Goal: Navigation & Orientation: Find specific page/section

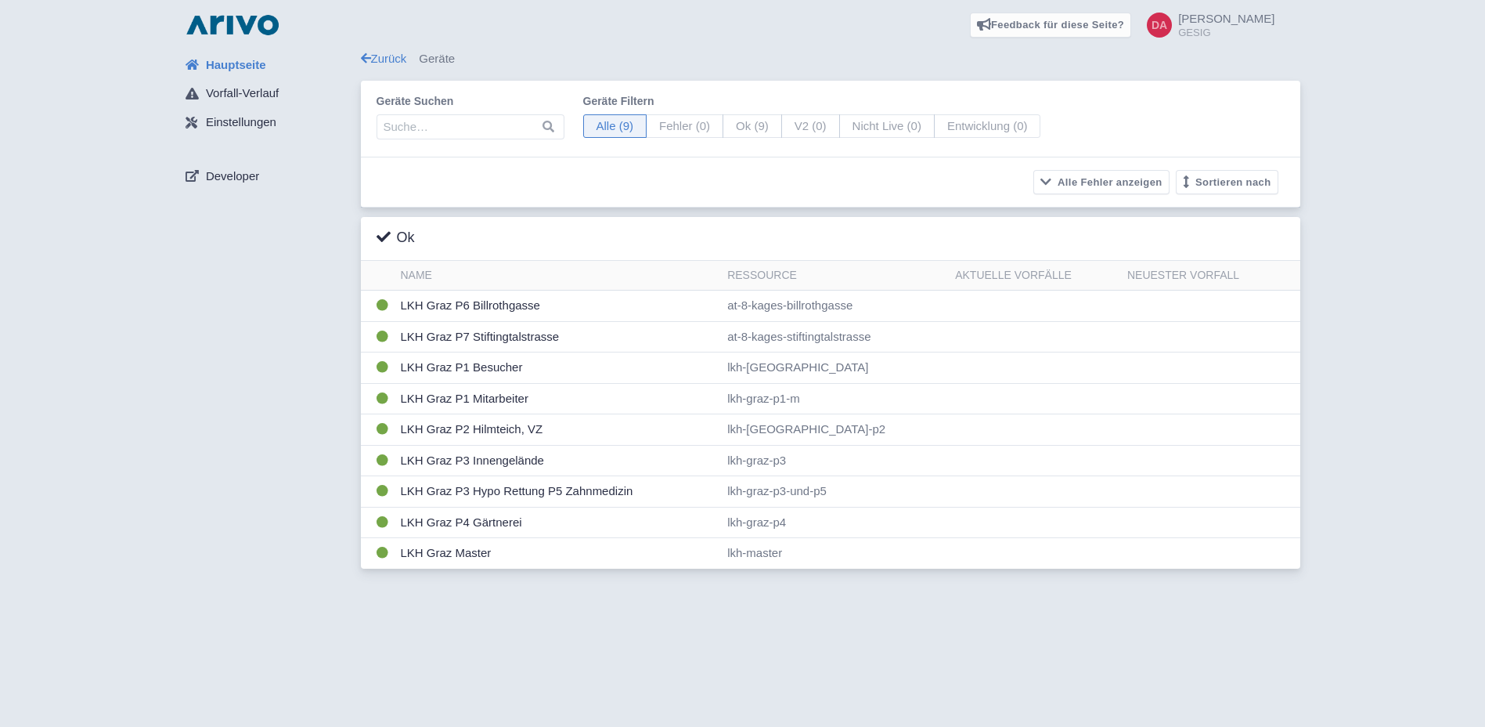
click at [450, 51] on div "Zurück Geräte" at bounding box center [831, 59] width 940 height 18
click at [448, 58] on div "Zurück Geräte" at bounding box center [831, 59] width 940 height 18
click at [241, 117] on span "Einstellungen" at bounding box center [241, 123] width 70 height 18
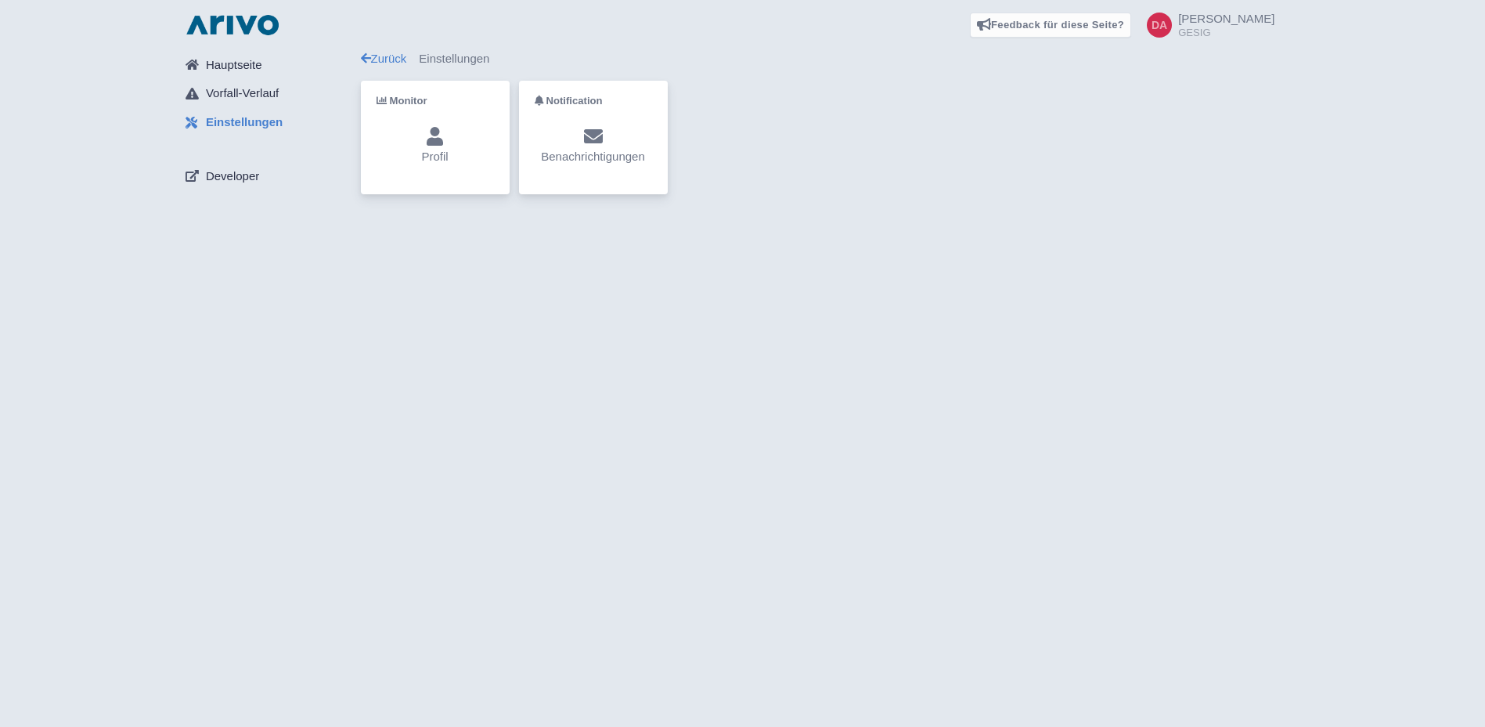
click at [380, 114] on div "Monitor Profil" at bounding box center [435, 138] width 149 height 114
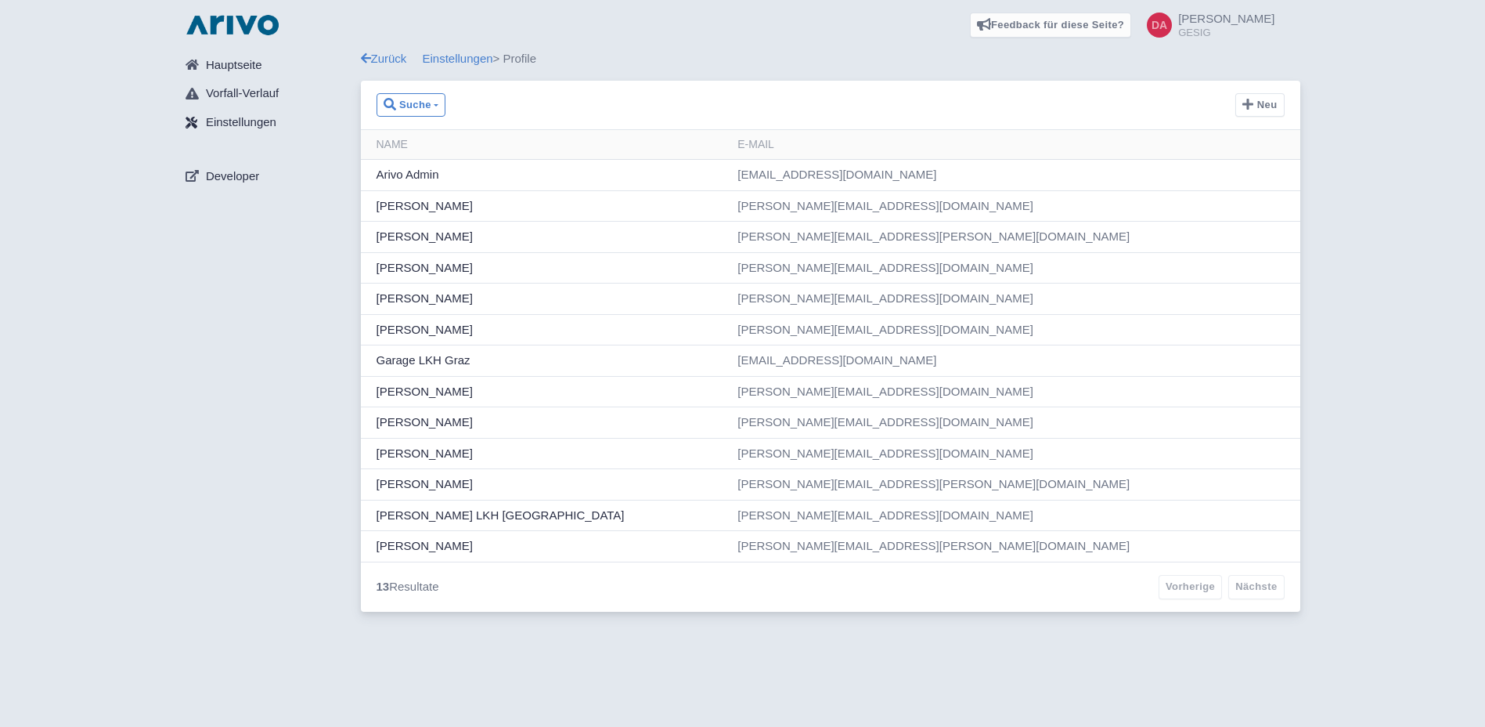
click at [238, 117] on span "Einstellungen" at bounding box center [241, 123] width 70 height 18
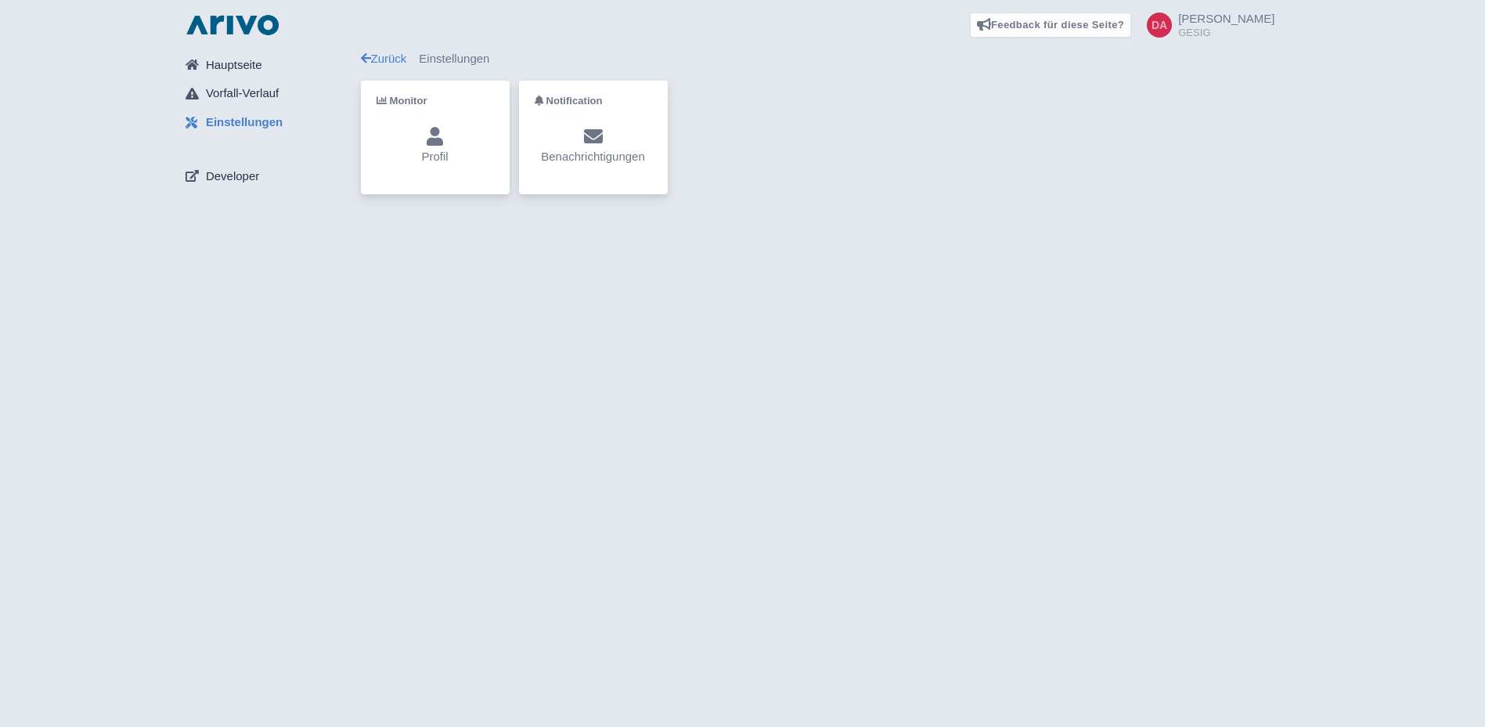
click at [577, 153] on p "Benachrichtigungen" at bounding box center [593, 157] width 104 height 18
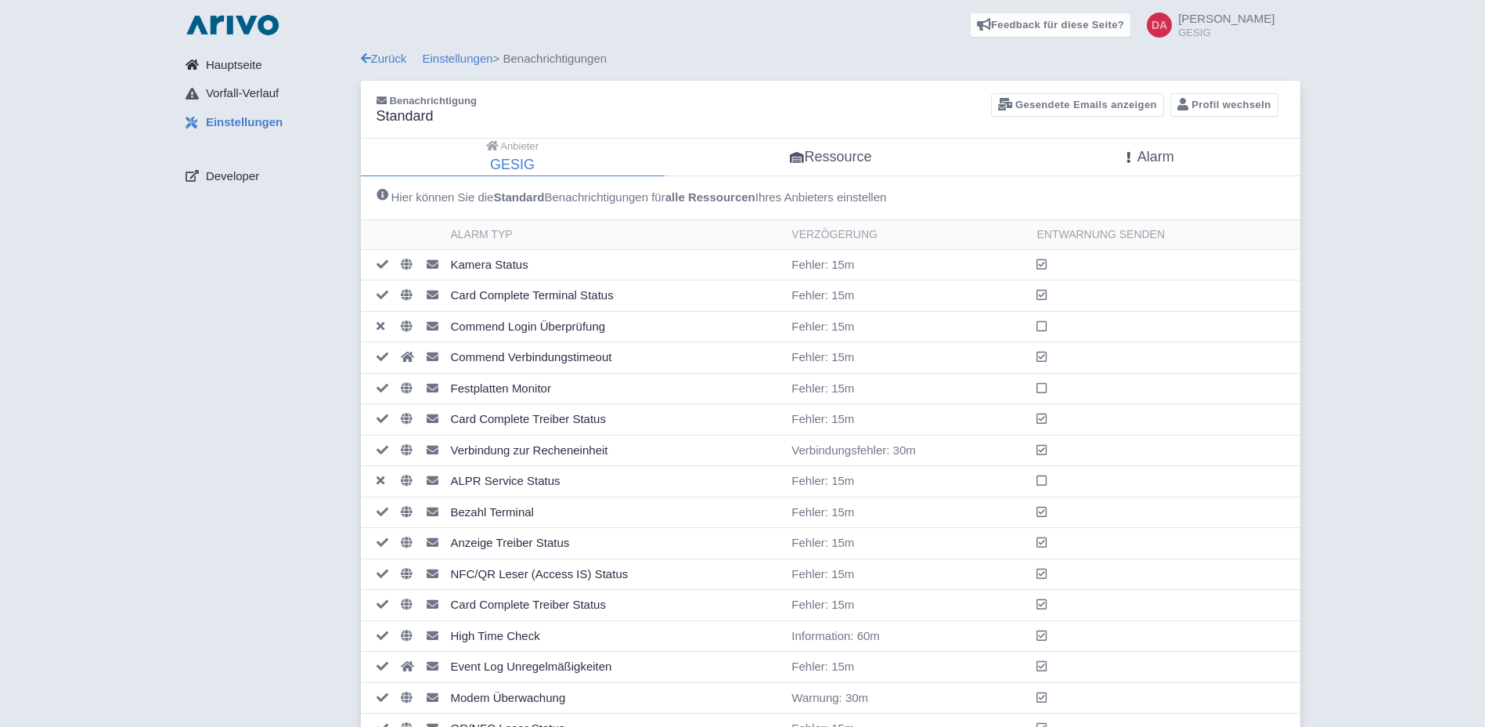
click at [233, 68] on span "Hauptseite" at bounding box center [234, 65] width 56 height 18
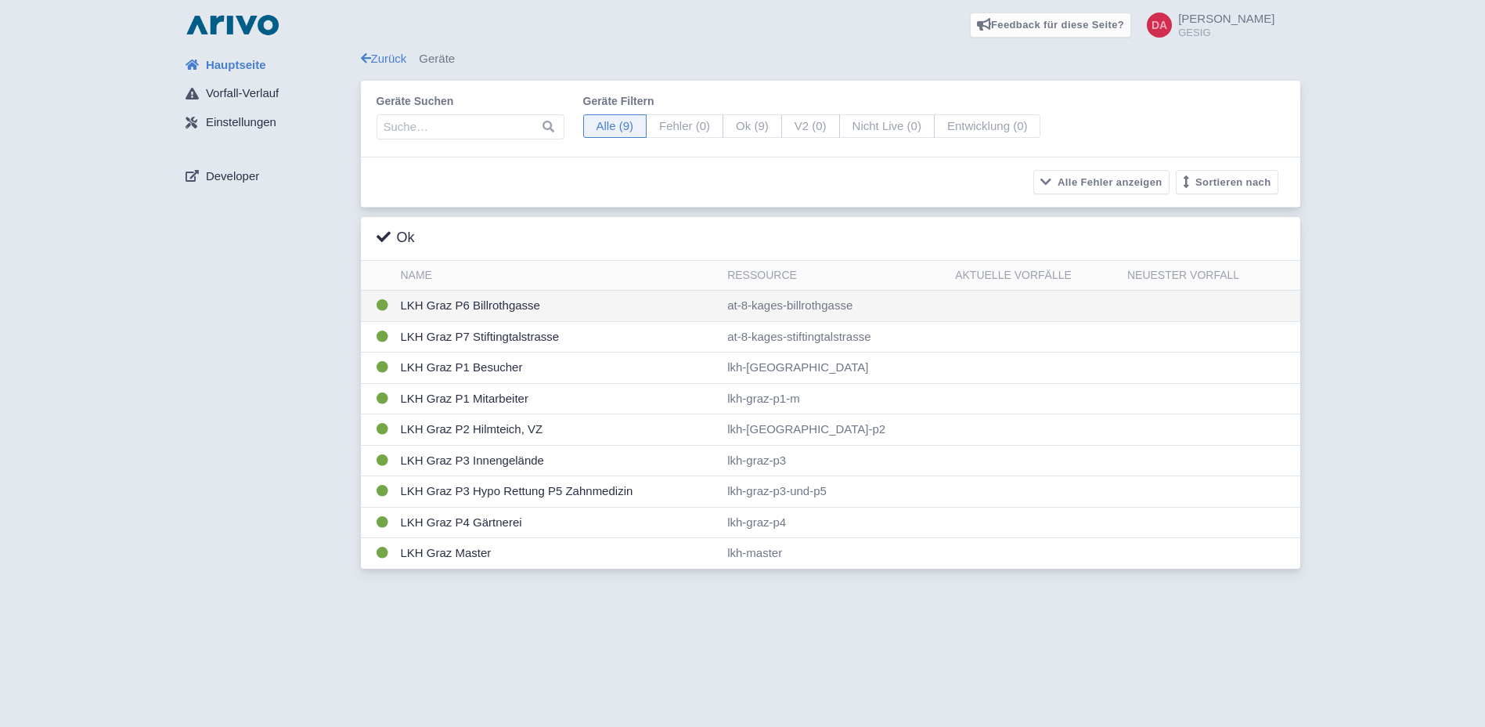
click at [618, 307] on td "LKH Graz P6 Billrothgasse" at bounding box center [558, 306] width 327 height 31
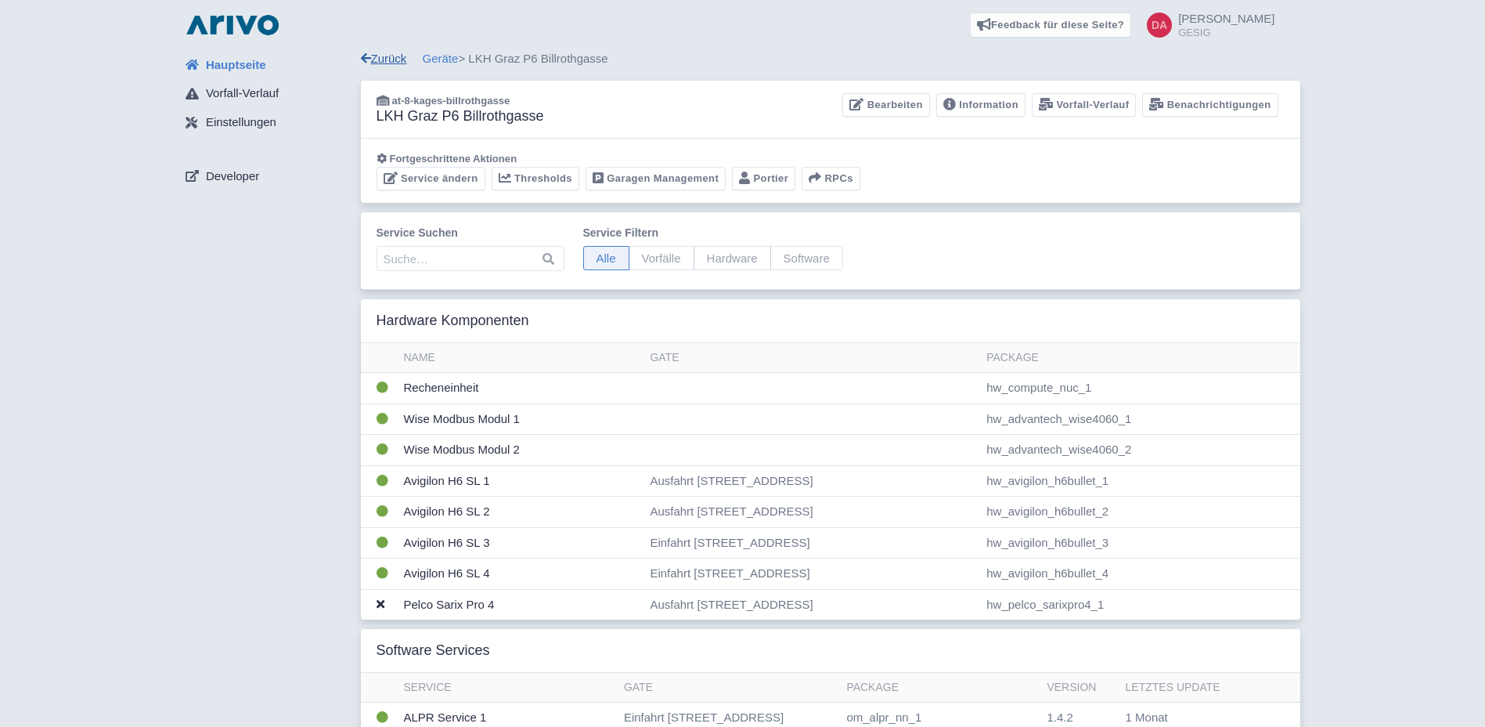
click at [398, 61] on link "Zurück" at bounding box center [384, 58] width 46 height 13
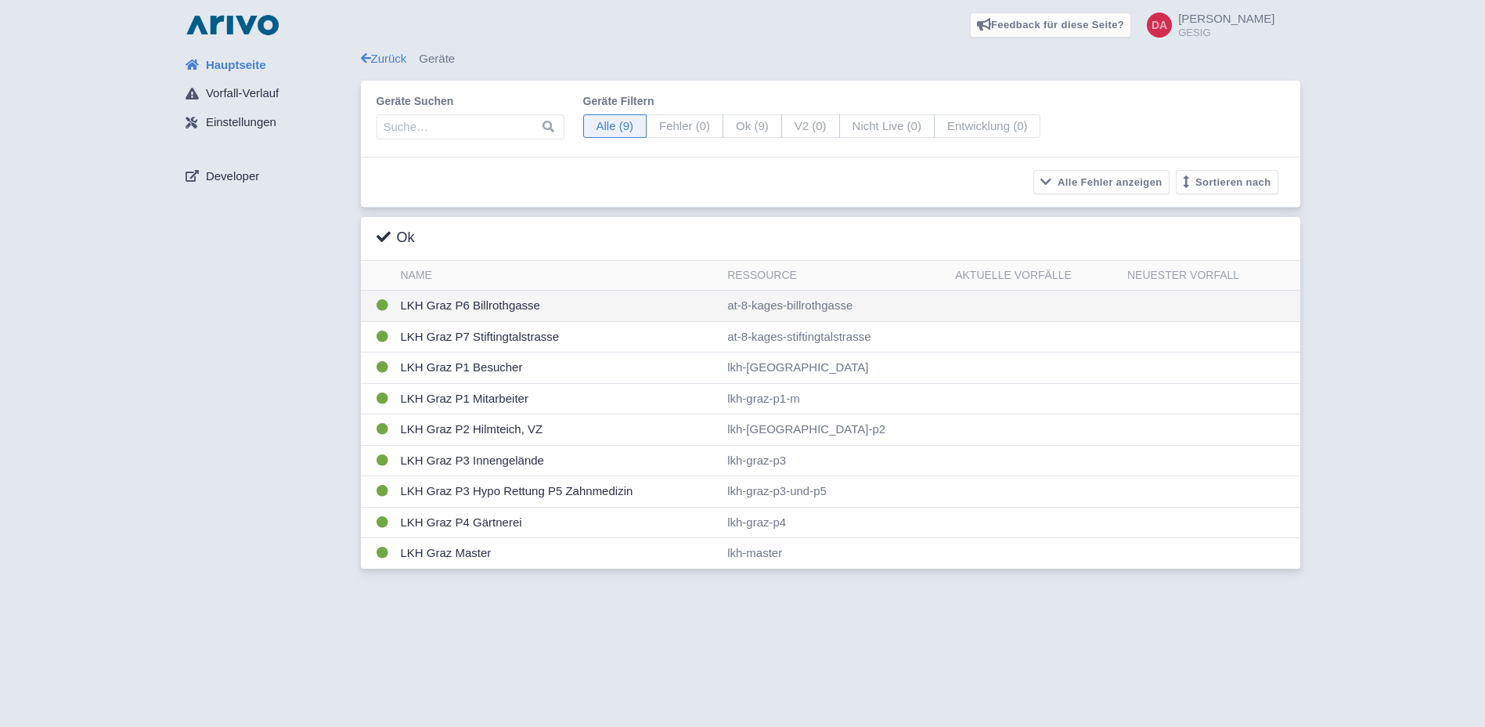
click at [527, 309] on td "LKH Graz P6 Billrothgasse" at bounding box center [558, 306] width 327 height 31
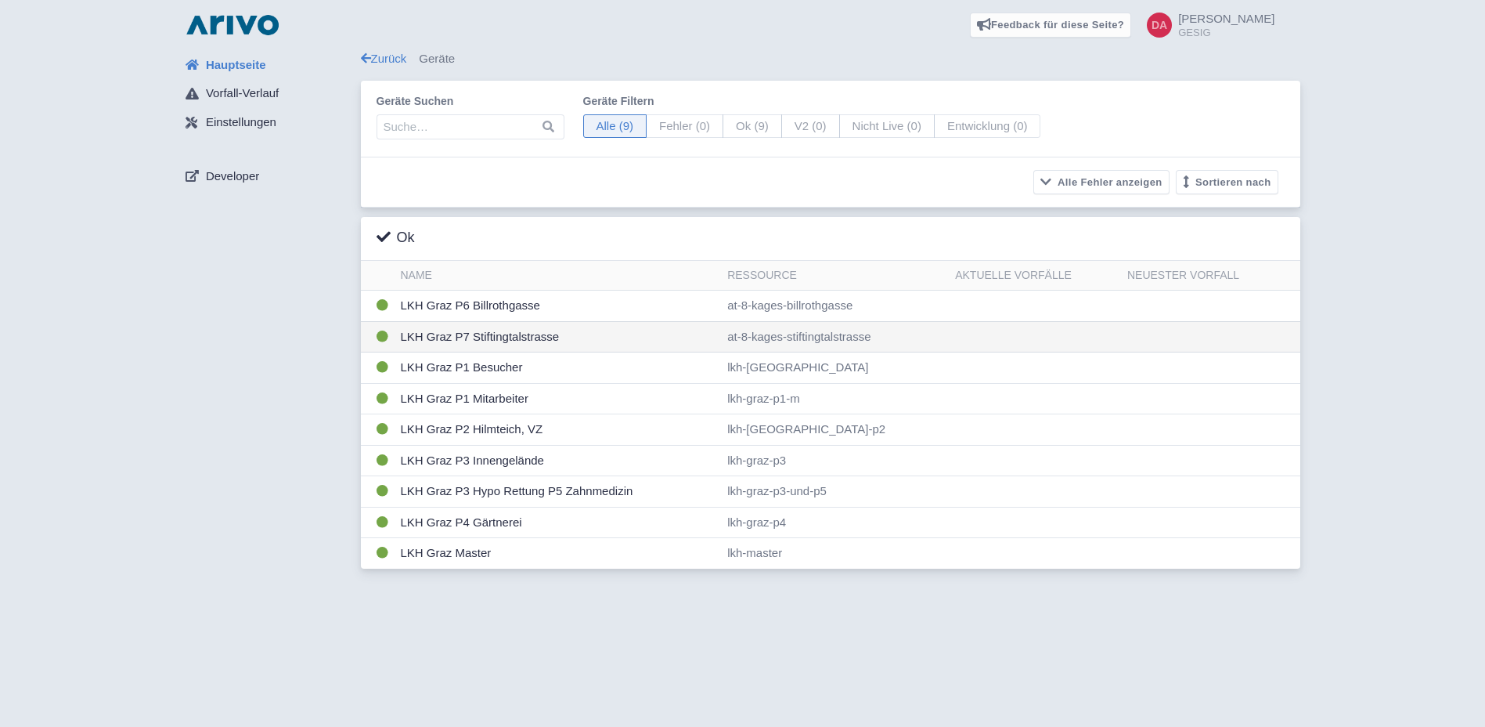
click at [500, 340] on td "LKH Graz P7 Stiftingtalstrasse" at bounding box center [558, 336] width 327 height 31
click at [395, 56] on link "Zurück" at bounding box center [384, 58] width 46 height 13
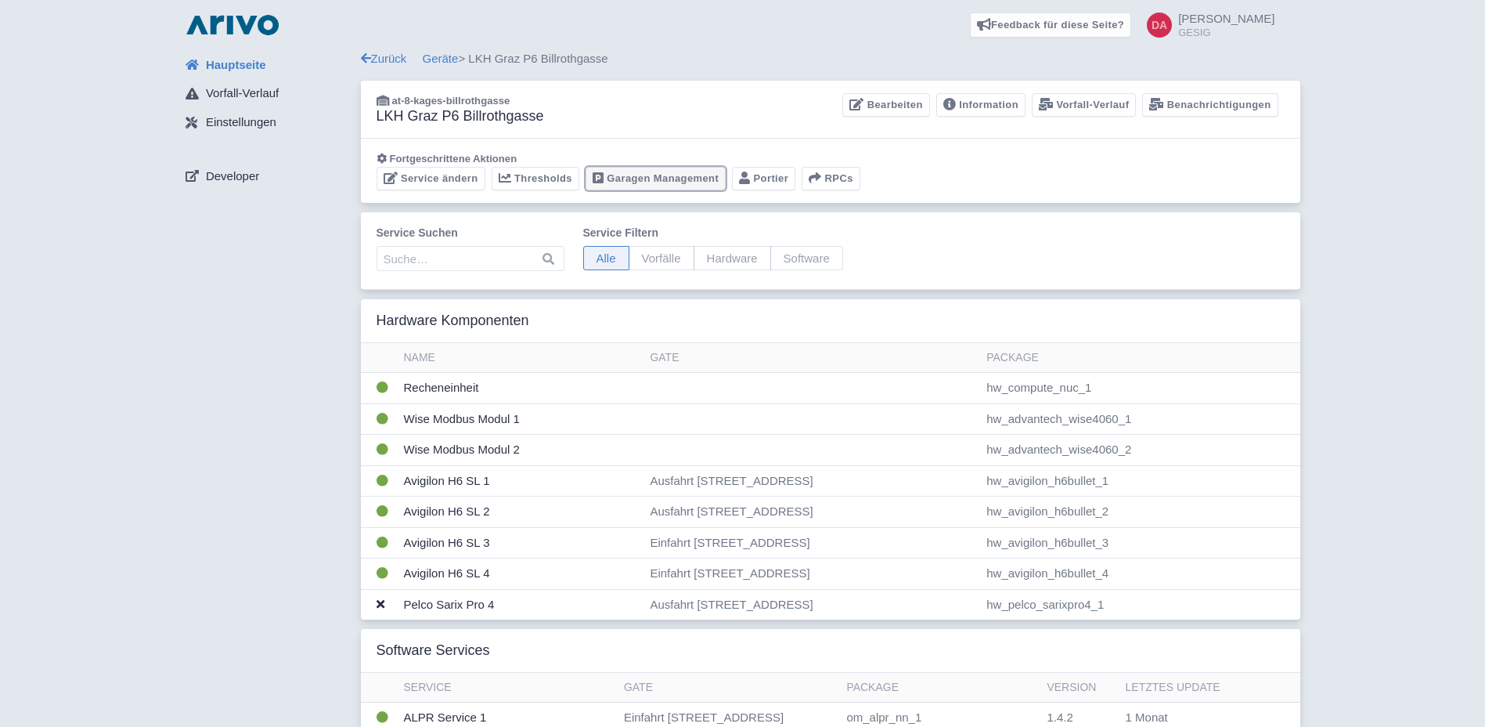
click at [656, 179] on link "Garagen Management" at bounding box center [656, 179] width 140 height 24
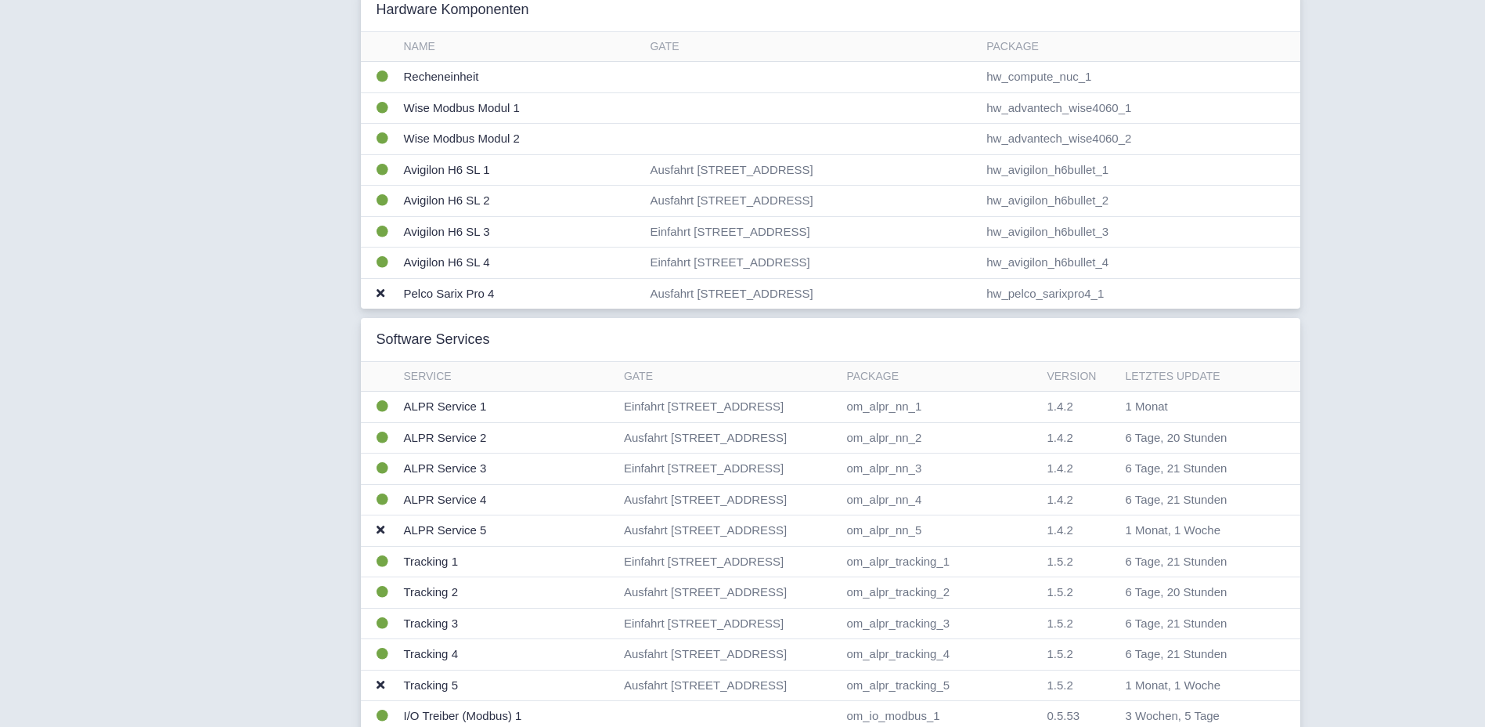
scroll to position [313, 0]
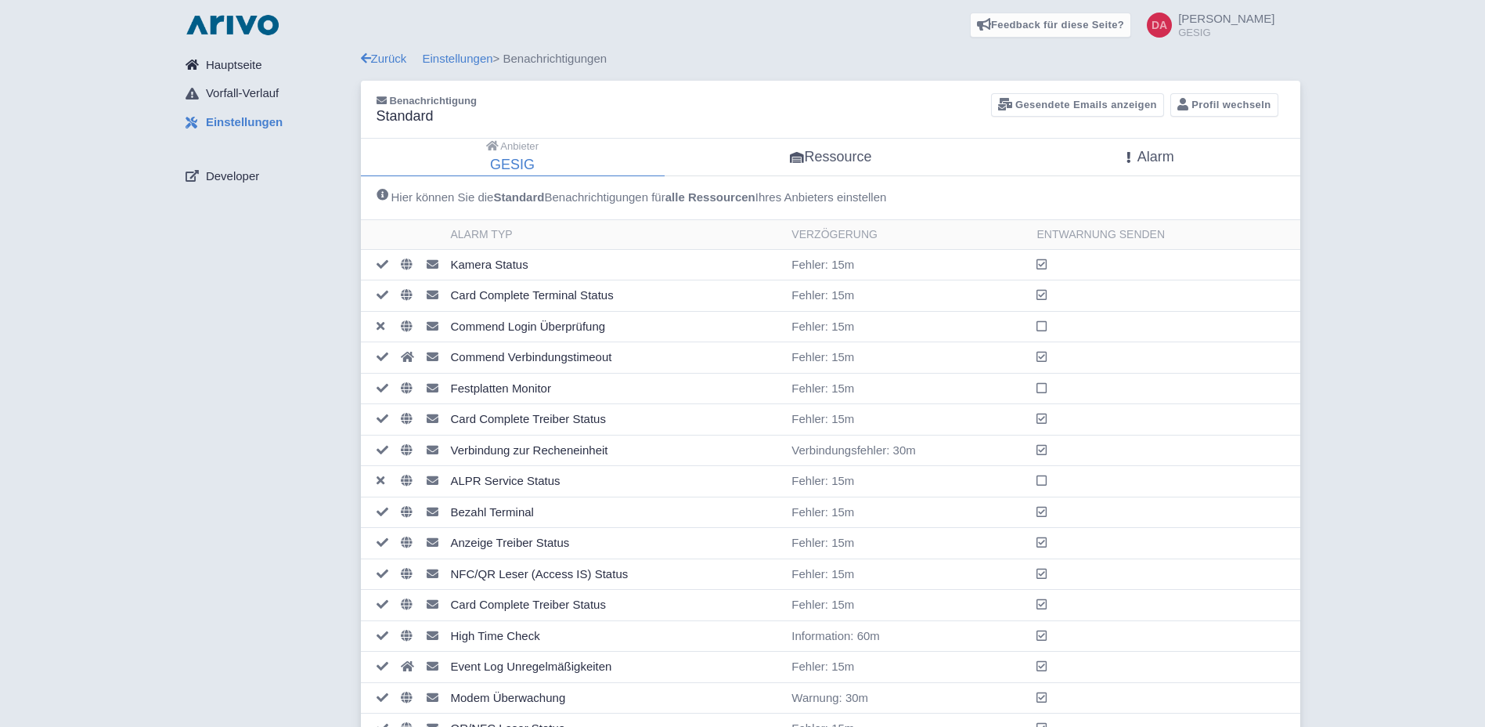
click at [235, 67] on span "Hauptseite" at bounding box center [234, 65] width 56 height 18
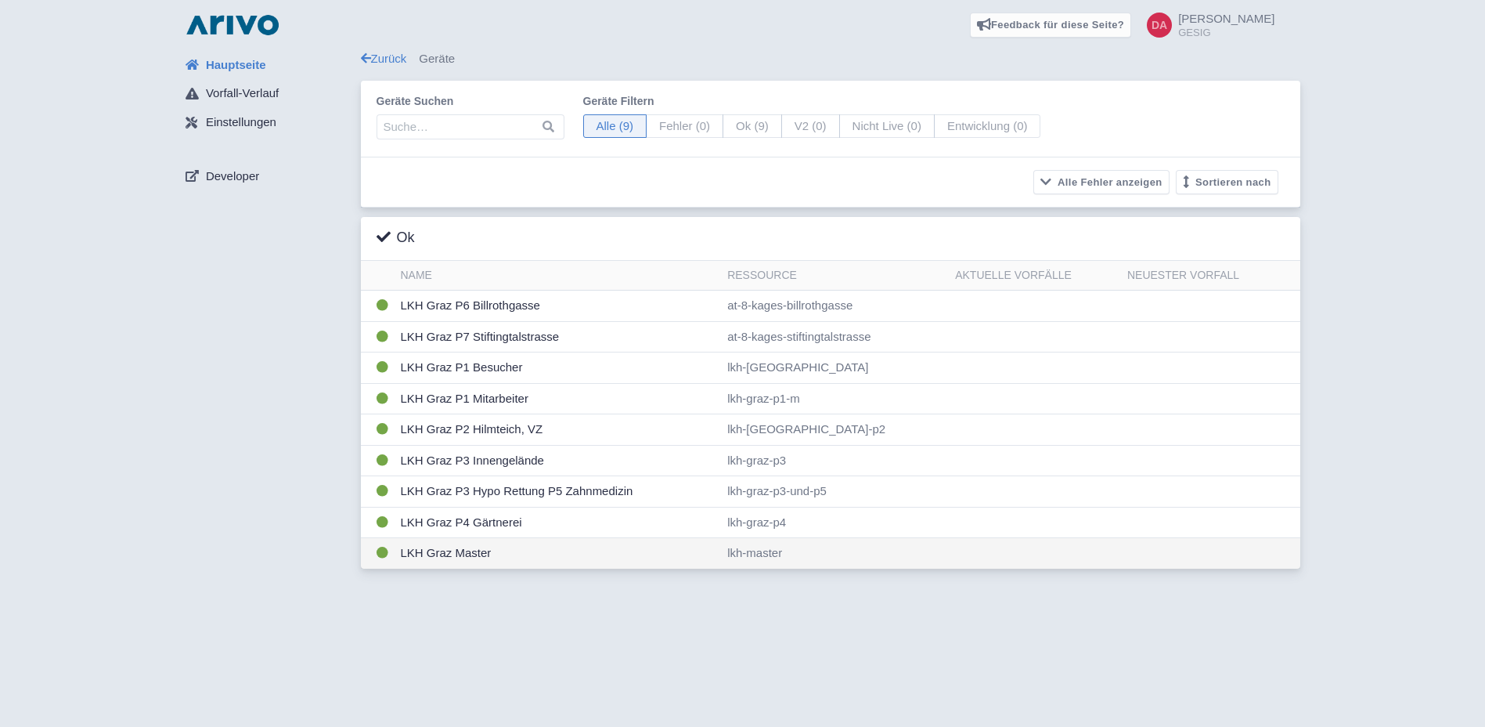
click at [431, 554] on td "LKH Graz Master" at bounding box center [558, 553] width 327 height 31
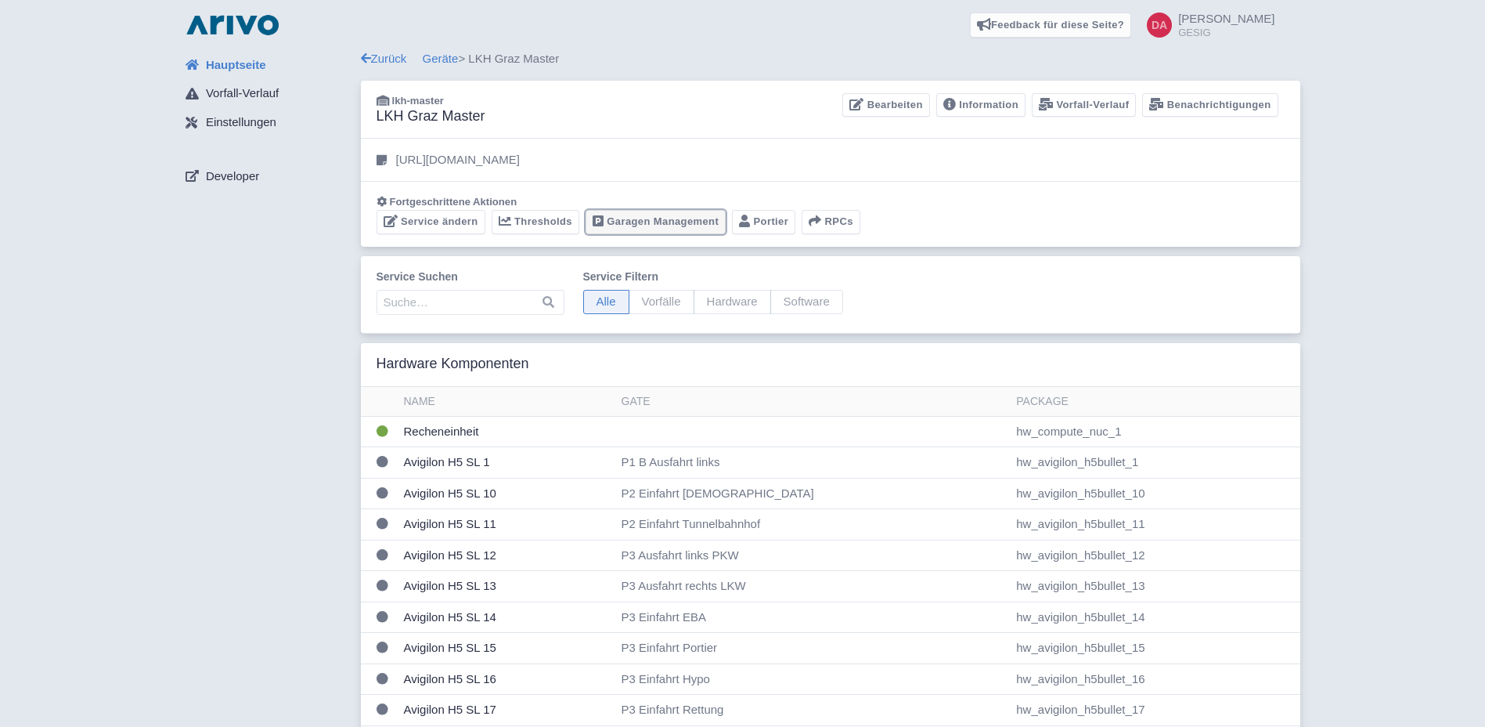
click at [665, 219] on link "Garagen Management" at bounding box center [656, 222] width 140 height 24
click at [443, 57] on link "Geräte" at bounding box center [441, 58] width 36 height 13
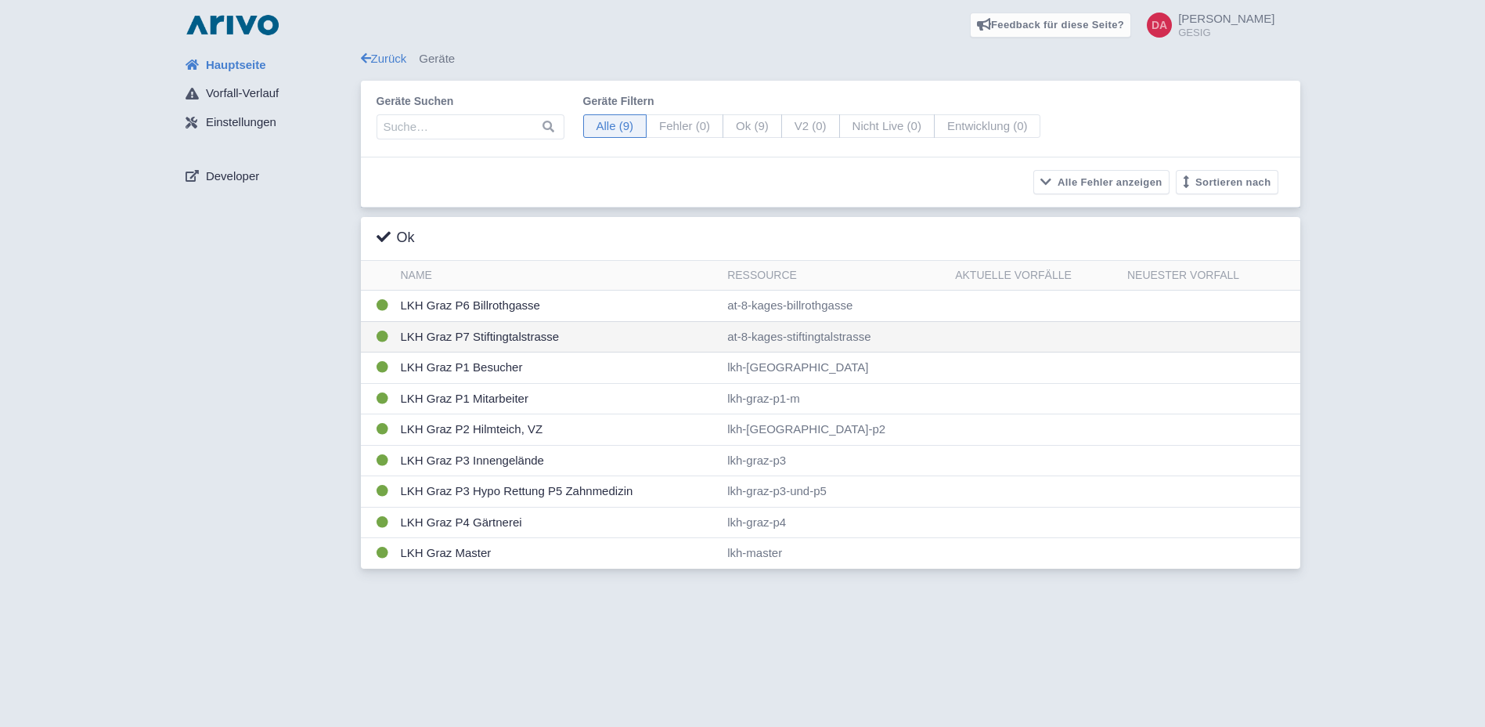
click at [478, 337] on td "LKH Graz P7 Stiftingtalstrasse" at bounding box center [558, 336] width 327 height 31
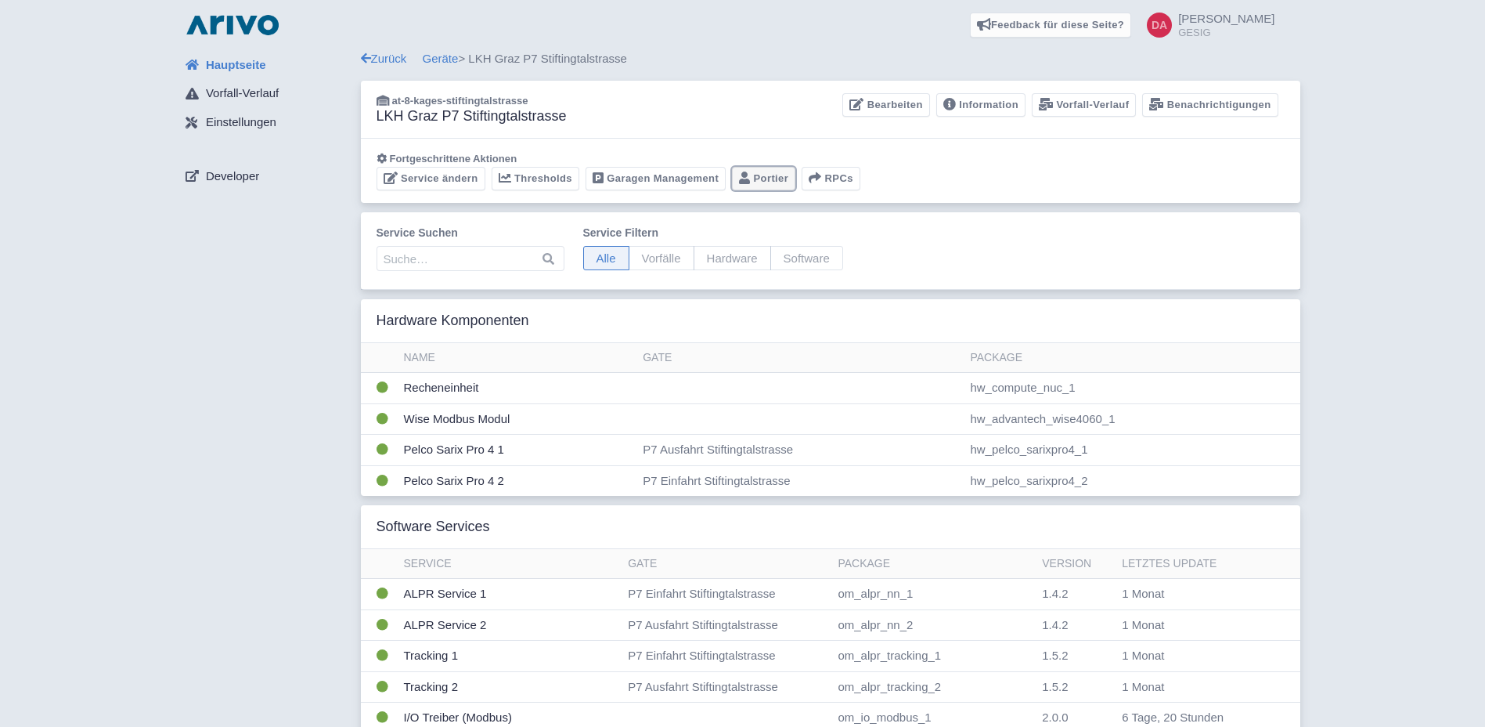
click at [760, 181] on link "Portier" at bounding box center [763, 179] width 63 height 24
click at [438, 61] on link "Geräte" at bounding box center [441, 58] width 36 height 13
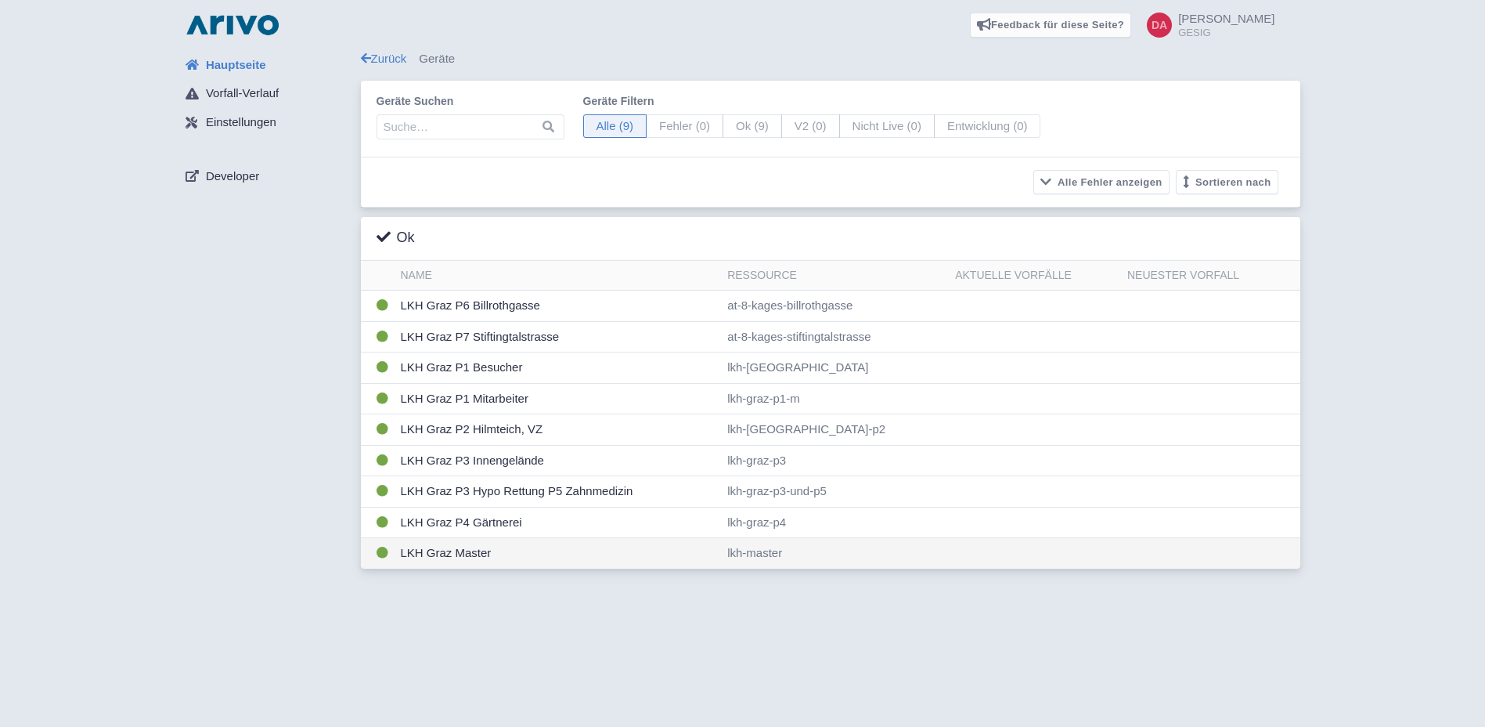
click at [453, 553] on td "LKH Graz Master" at bounding box center [558, 553] width 327 height 31
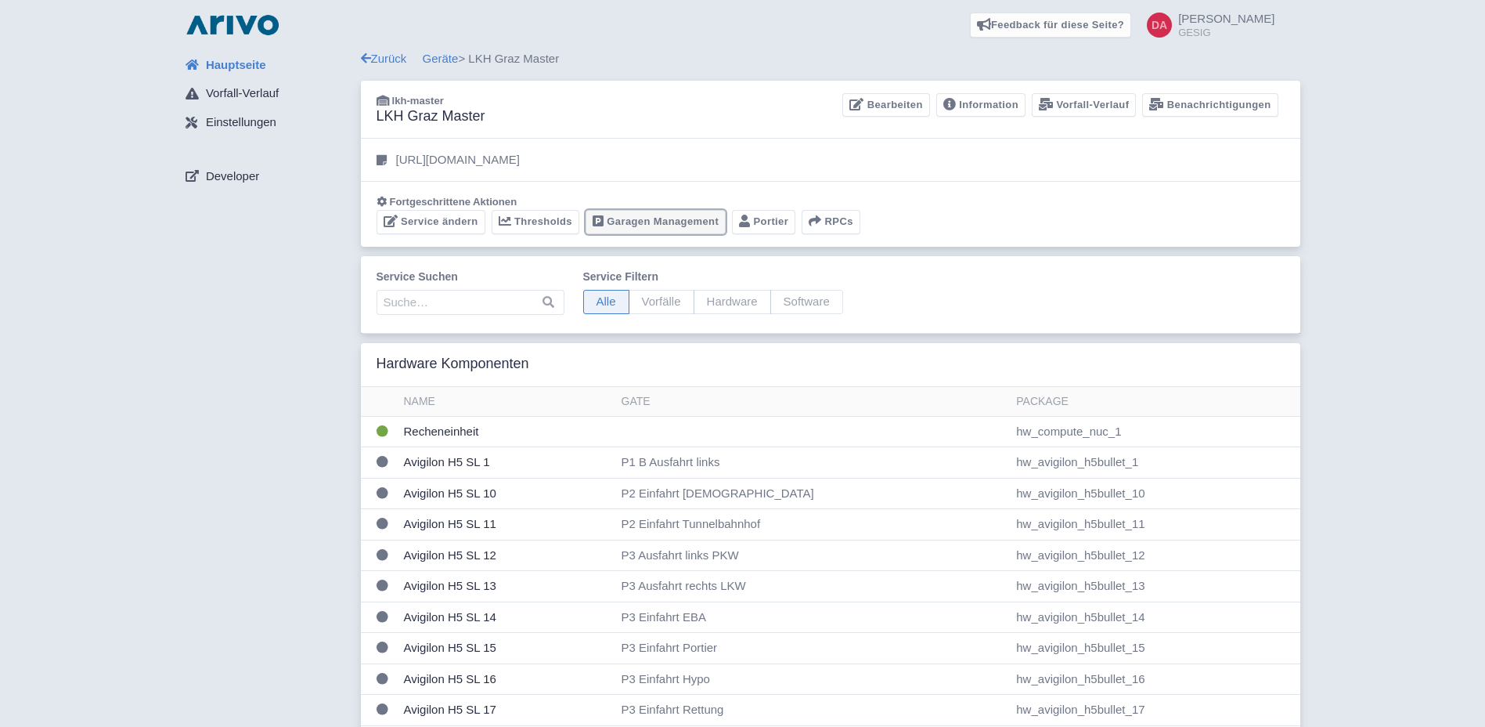
click at [654, 224] on link "Garagen Management" at bounding box center [656, 222] width 140 height 24
